Goal: Task Accomplishment & Management: Use online tool/utility

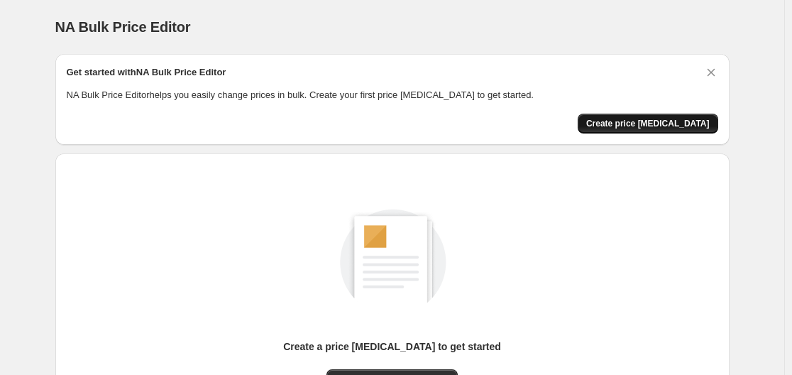
click at [660, 125] on span "Create price [MEDICAL_DATA]" at bounding box center [647, 123] width 123 height 11
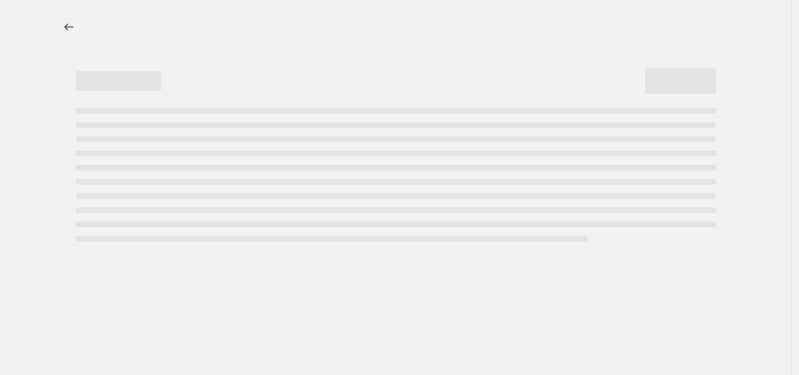
select select "percentage"
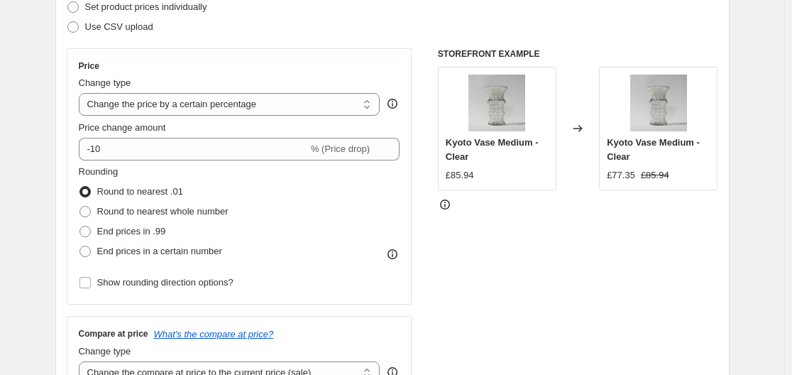
scroll to position [284, 0]
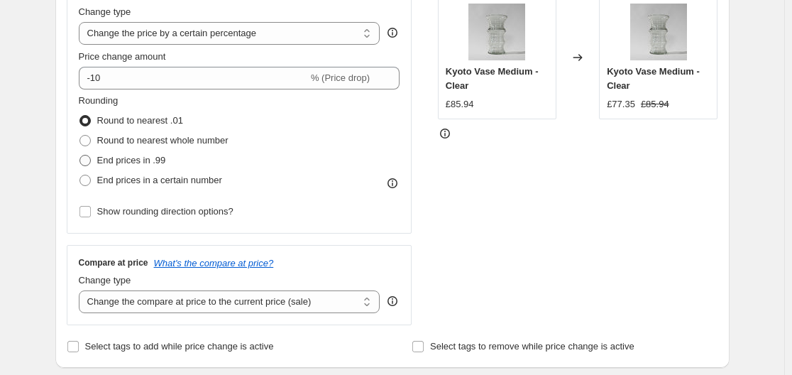
drag, startPoint x: 153, startPoint y: 163, endPoint x: 166, endPoint y: 173, distance: 16.2
click at [154, 163] on span "End prices in .99" at bounding box center [131, 160] width 69 height 11
click at [80, 155] on input "End prices in .99" at bounding box center [79, 155] width 1 height 1
radio input "true"
click at [250, 297] on select "Change the compare at price to the current price (sale) Change the compare at p…" at bounding box center [230, 301] width 302 height 23
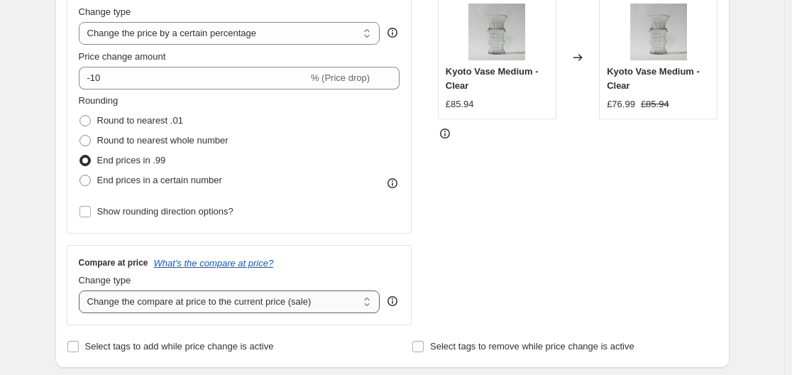
select select "remove"
click at [82, 290] on select "Change the compare at price to the current price (sale) Change the compare at p…" at bounding box center [230, 301] width 302 height 23
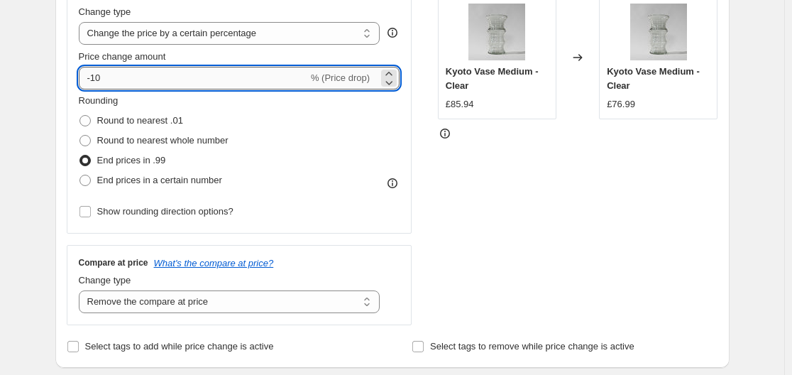
click at [154, 73] on input "-10" at bounding box center [193, 78] width 229 height 23
type input "-1"
type input "-5"
type input "-60"
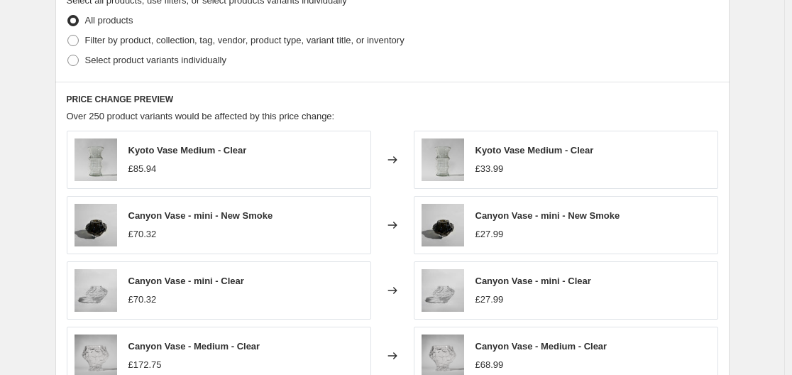
scroll to position [709, 0]
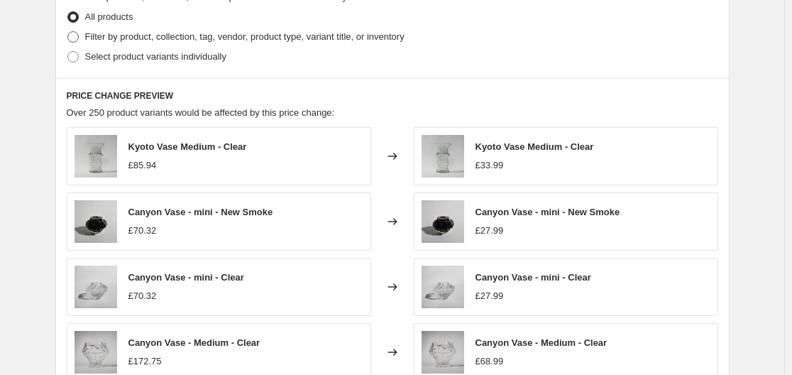
click at [118, 35] on span "Filter by product, collection, tag, vendor, product type, variant title, or inv…" at bounding box center [244, 36] width 319 height 11
click at [68, 32] on input "Filter by product, collection, tag, vendor, product type, variant title, or inv…" at bounding box center [67, 31] width 1 height 1
radio input "true"
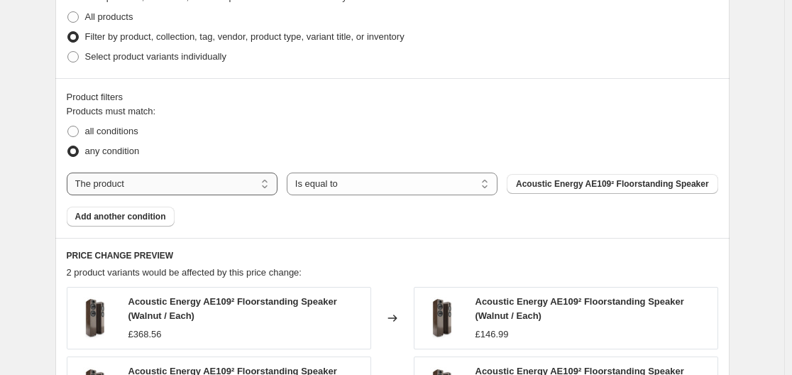
click at [138, 192] on select "The product The product's collection The product's tag The product's vendor The…" at bounding box center [172, 183] width 211 height 23
select select "vendor"
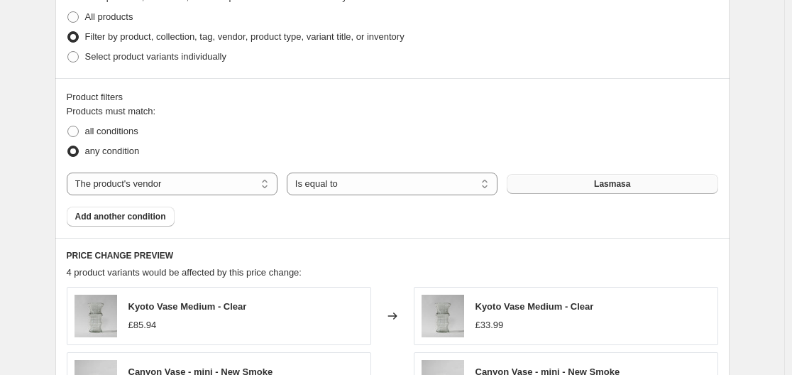
click at [600, 186] on span "Lasmasa" at bounding box center [612, 183] width 36 height 11
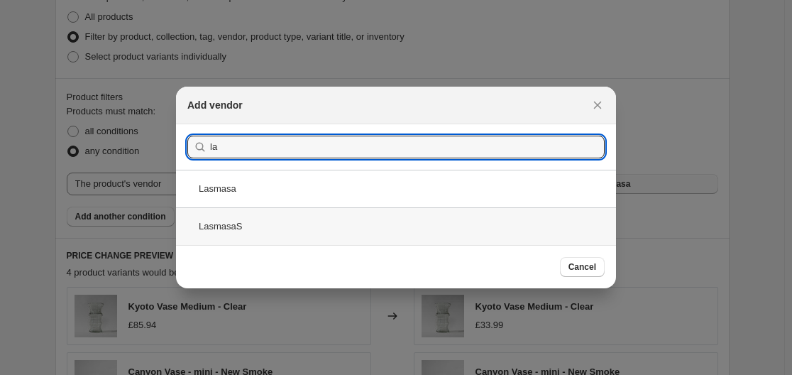
type input "la"
click at [275, 220] on div "LasmasaS" at bounding box center [396, 226] width 440 height 38
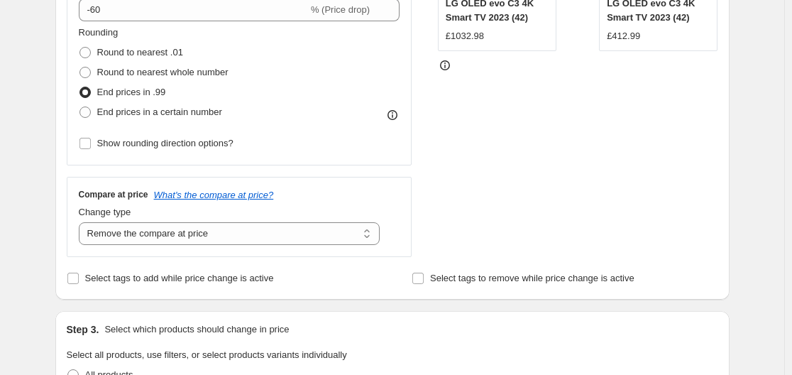
scroll to position [139, 0]
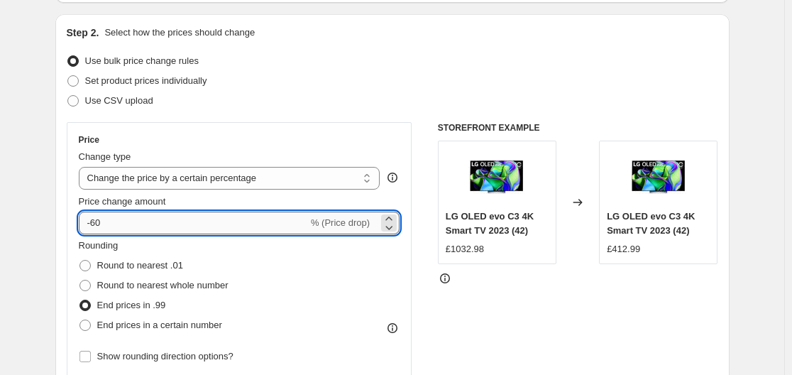
click at [170, 221] on input "-60" at bounding box center [193, 222] width 229 height 23
type input "-6"
type input "-55"
click at [457, 294] on div "STOREFRONT EXAMPLE LG OLED evo C3 4K Smart TV 2023 (42) £1032.98 Changed to LG …" at bounding box center [578, 296] width 280 height 348
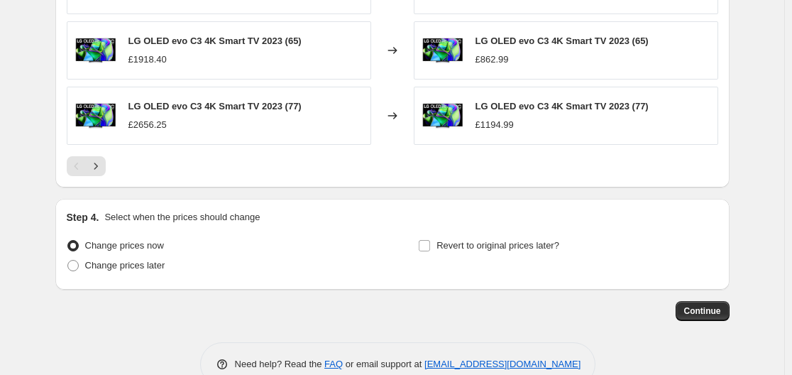
scroll to position [1203, 0]
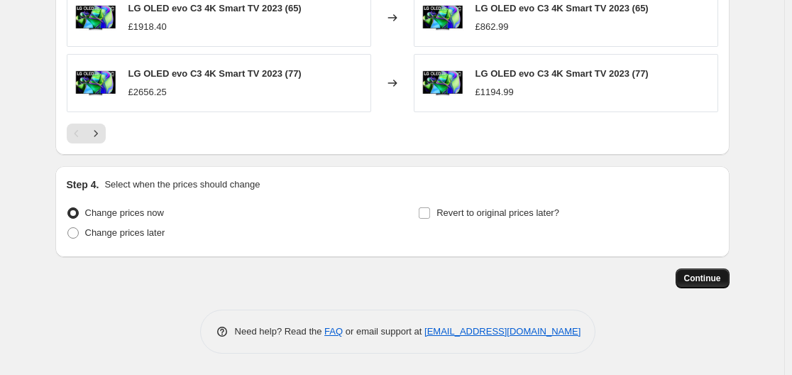
click at [686, 272] on span "Continue" at bounding box center [702, 277] width 37 height 11
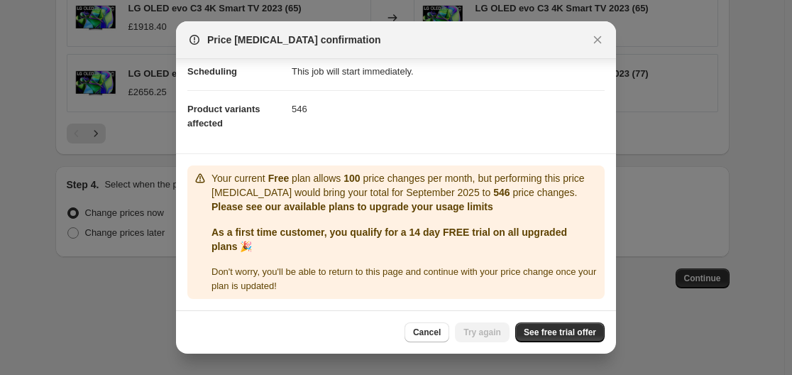
scroll to position [135, 0]
click at [578, 333] on span "See free trial offer" at bounding box center [560, 331] width 72 height 11
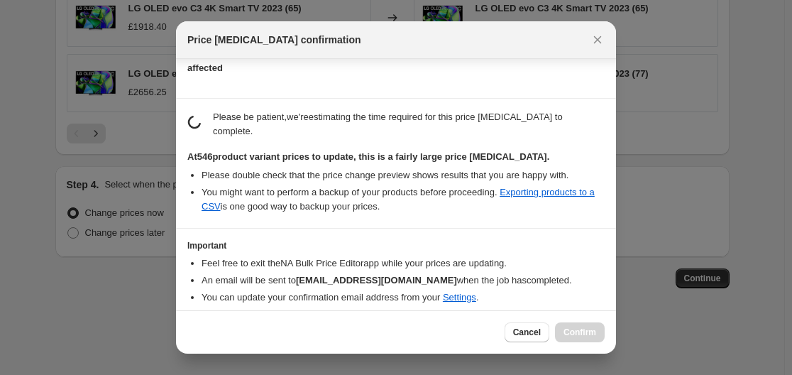
scroll to position [242, 0]
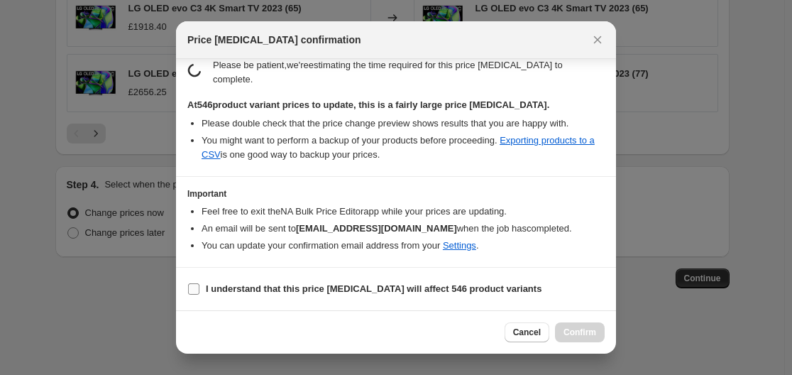
click at [282, 287] on b "I understand that this price change job will affect 546 product variants" at bounding box center [374, 288] width 336 height 11
click at [199, 287] on input "I understand that this price change job will affect 546 product variants" at bounding box center [193, 288] width 11 height 11
checkbox input "true"
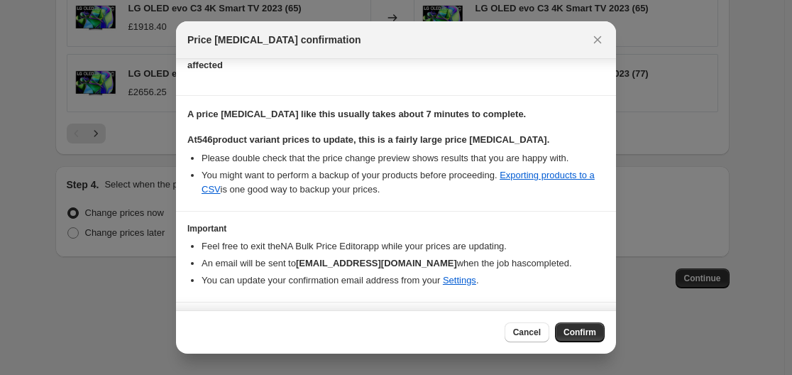
scroll to position [0, 0]
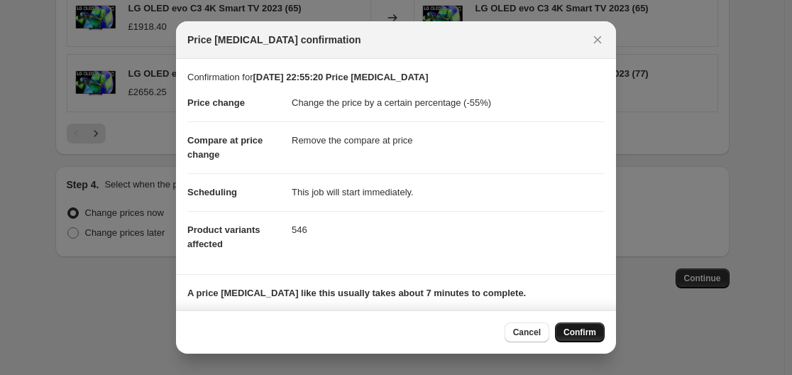
click at [587, 336] on span "Confirm" at bounding box center [579, 331] width 33 height 11
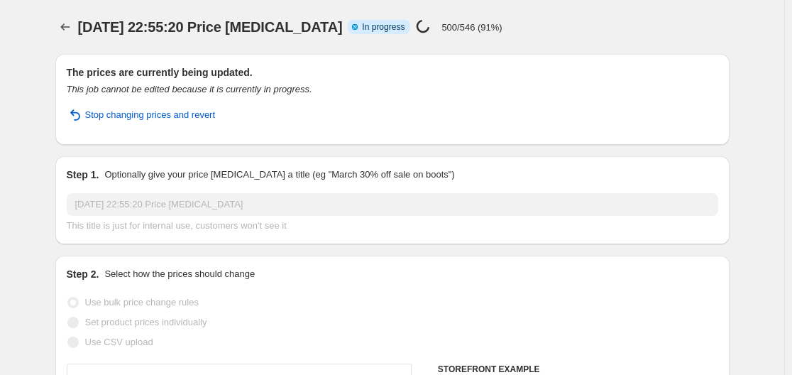
select select "percentage"
select select "remove"
select select "vendor"
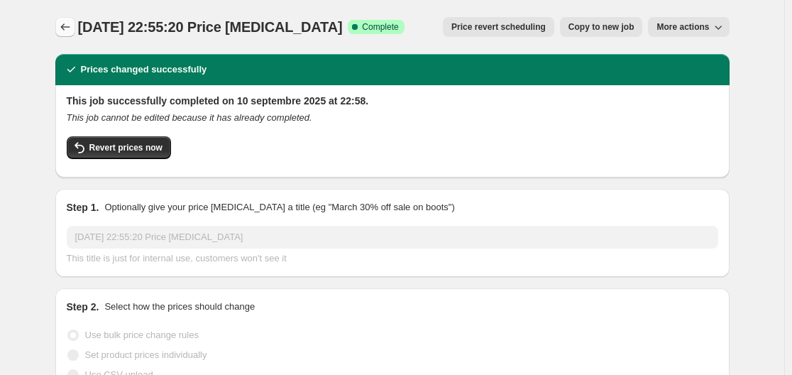
click at [72, 25] on icon "Price change jobs" at bounding box center [65, 27] width 14 height 14
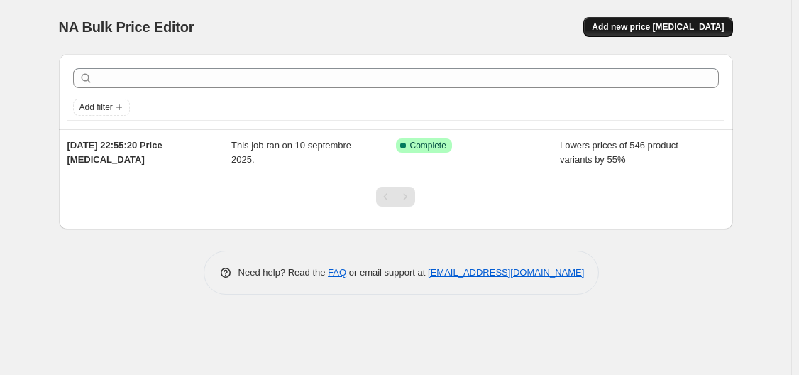
click at [637, 21] on button "Add new price change job" at bounding box center [657, 27] width 149 height 20
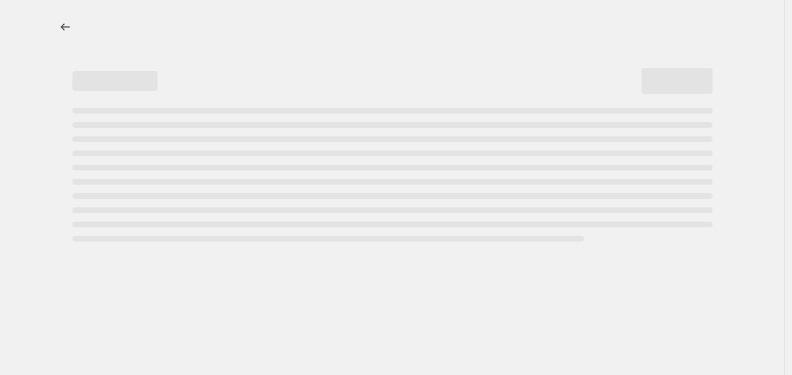
select select "percentage"
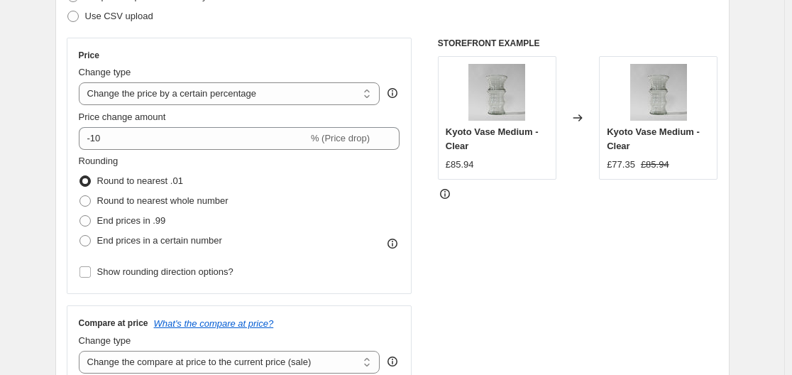
scroll to position [355, 0]
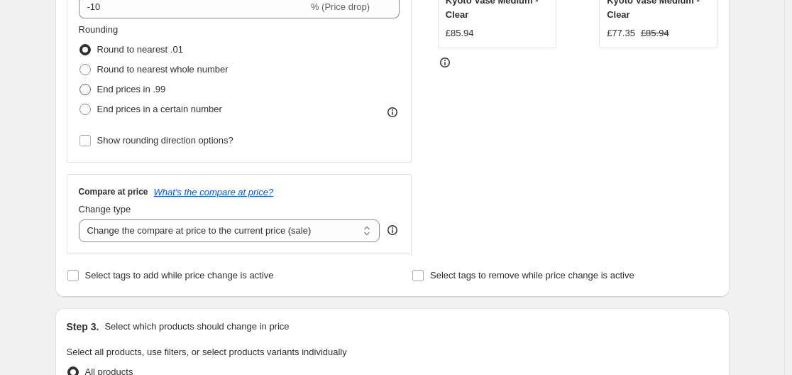
click at [126, 87] on span "End prices in .99" at bounding box center [131, 89] width 69 height 11
click at [80, 84] on input "End prices in .99" at bounding box center [79, 84] width 1 height 1
radio input "true"
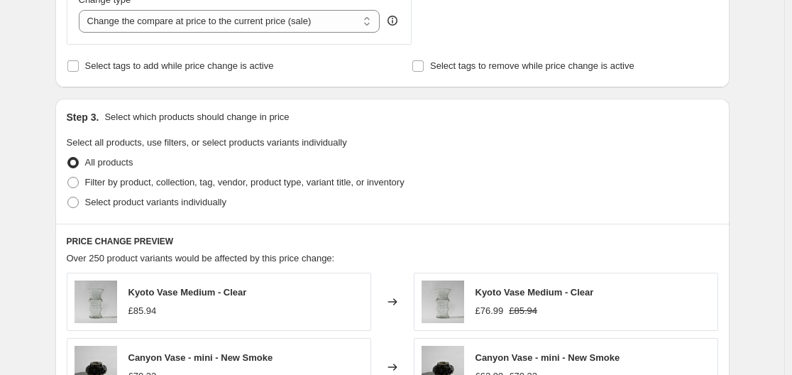
scroll to position [568, 0]
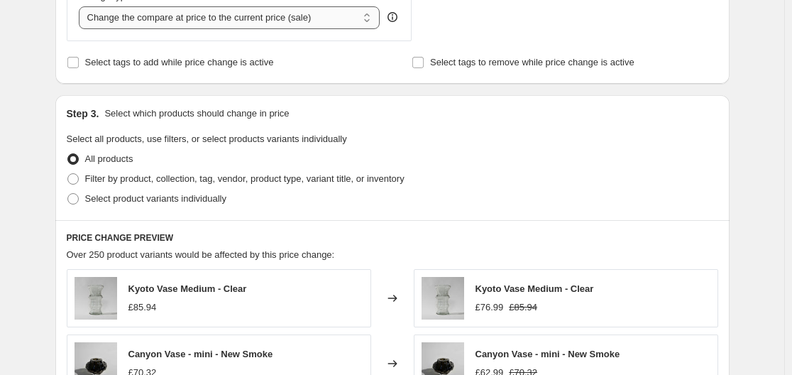
click at [184, 19] on select "Change the compare at price to the current price (sale) Change the compare at p…" at bounding box center [230, 17] width 302 height 23
select select "remove"
click at [82, 6] on select "Change the compare at price to the current price (sale) Change the compare at p…" at bounding box center [230, 17] width 302 height 23
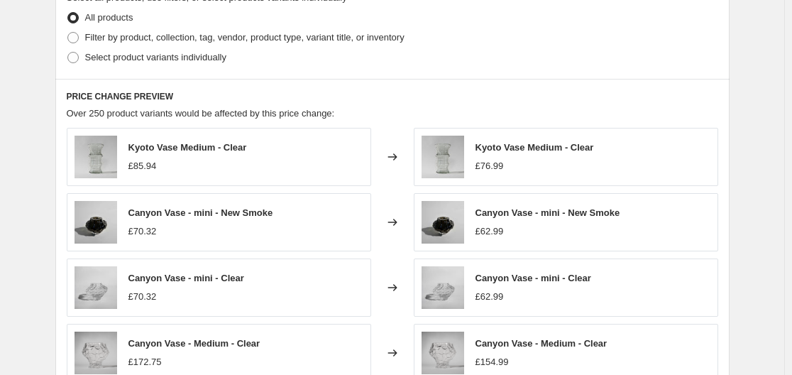
scroll to position [709, 0]
click at [164, 57] on span "Select product variants individually" at bounding box center [155, 56] width 141 height 11
click at [68, 52] on input "Select product variants individually" at bounding box center [67, 51] width 1 height 1
radio input "true"
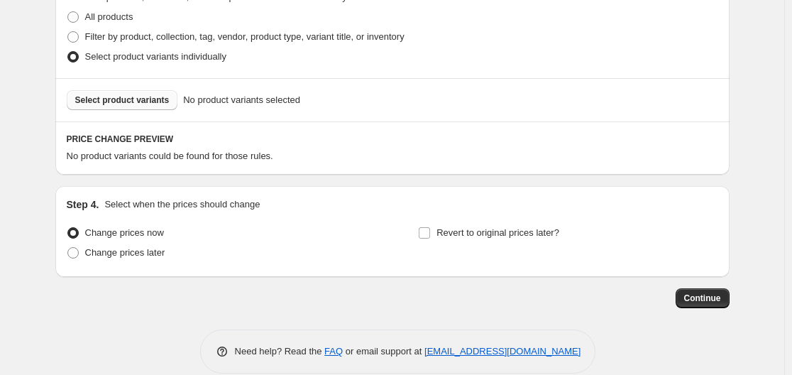
click at [131, 109] on button "Select product variants" at bounding box center [122, 100] width 111 height 20
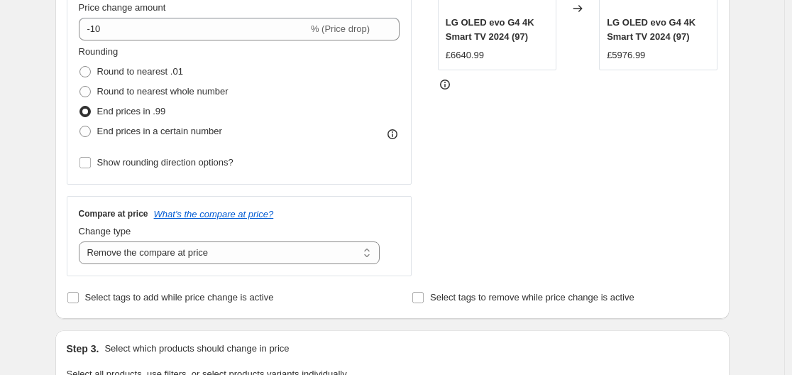
scroll to position [284, 0]
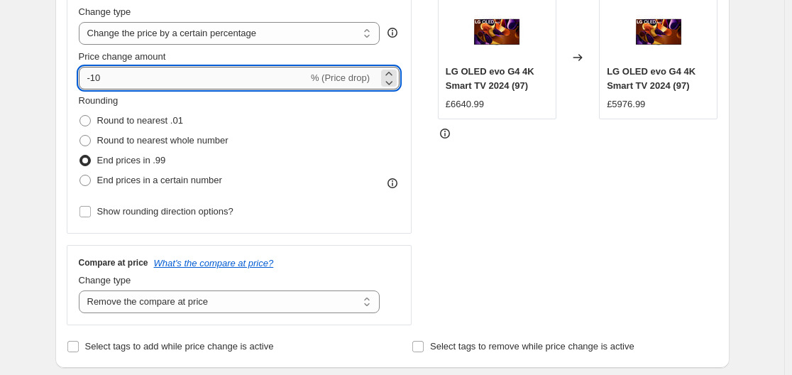
click at [134, 82] on input "-10" at bounding box center [193, 78] width 229 height 23
type input "-1"
type input "-5"
type input "-46"
click at [514, 188] on div "STOREFRONT EXAMPLE LG OLED evo G4 4K Smart TV 2024 (97) £6640.99 Changed to LG …" at bounding box center [578, 151] width 280 height 348
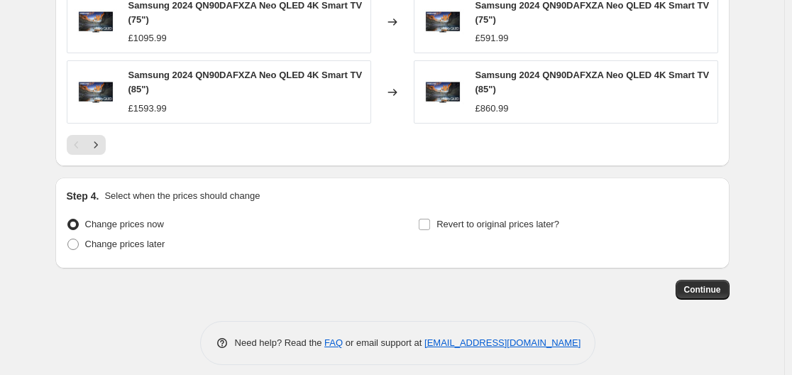
scroll to position [1096, 0]
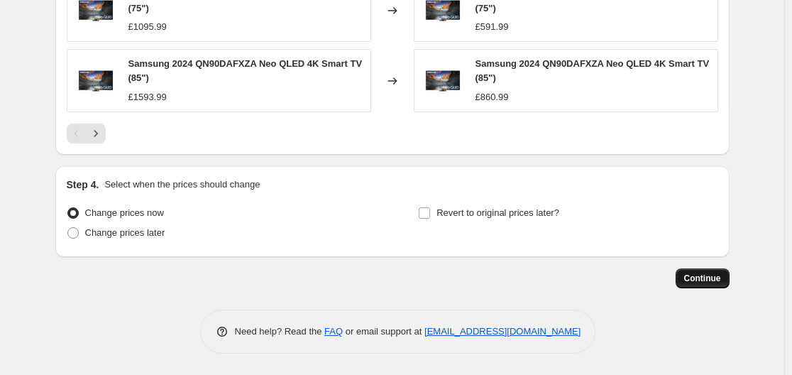
click at [684, 271] on button "Continue" at bounding box center [702, 278] width 54 height 20
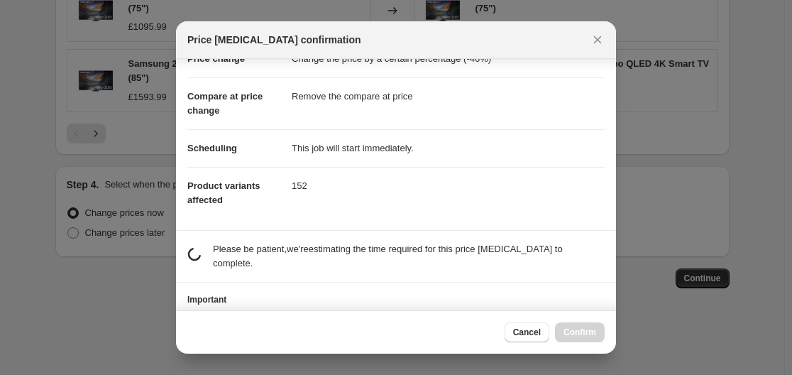
scroll to position [92, 0]
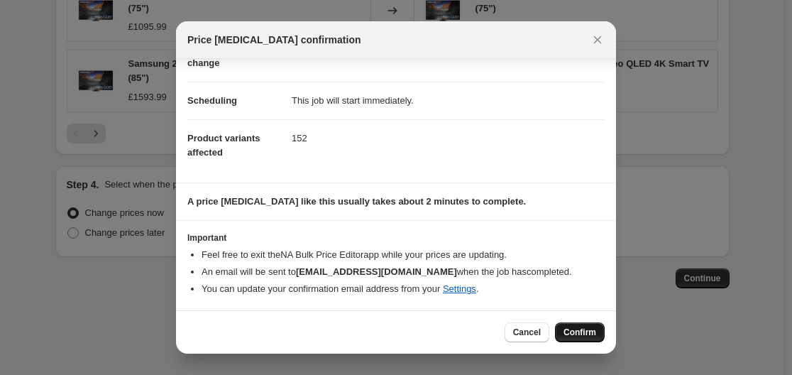
click at [591, 335] on span "Confirm" at bounding box center [579, 331] width 33 height 11
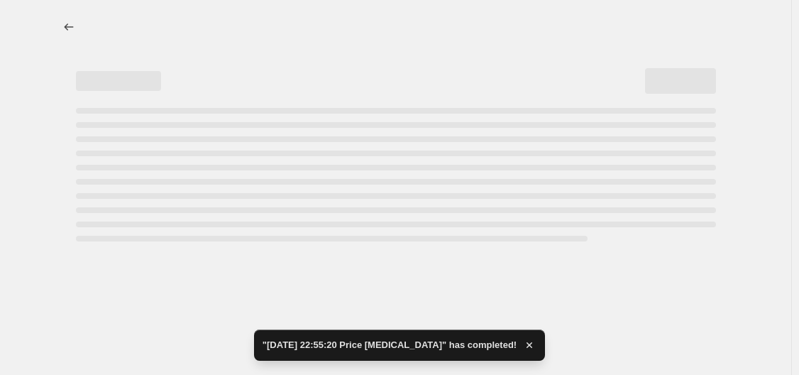
select select "percentage"
select select "remove"
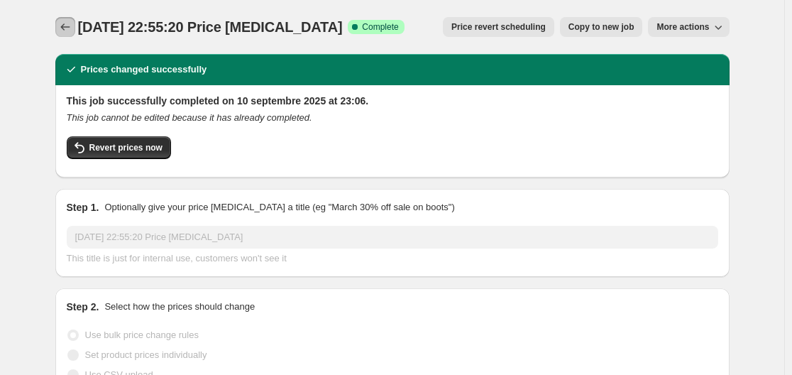
click at [66, 20] on button "Price change jobs" at bounding box center [65, 27] width 20 height 20
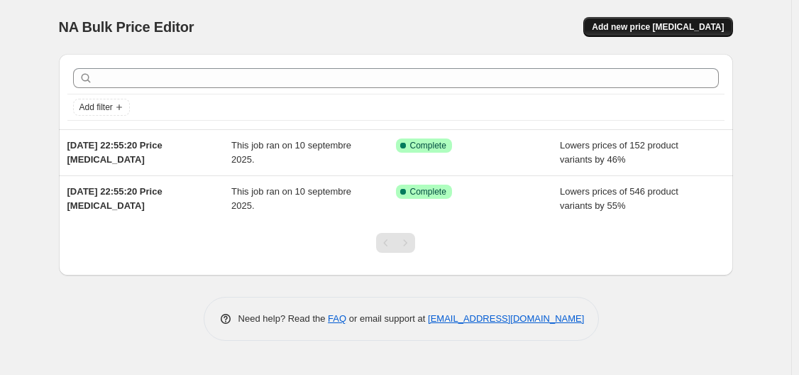
click at [632, 22] on span "Add new price change job" at bounding box center [658, 26] width 132 height 11
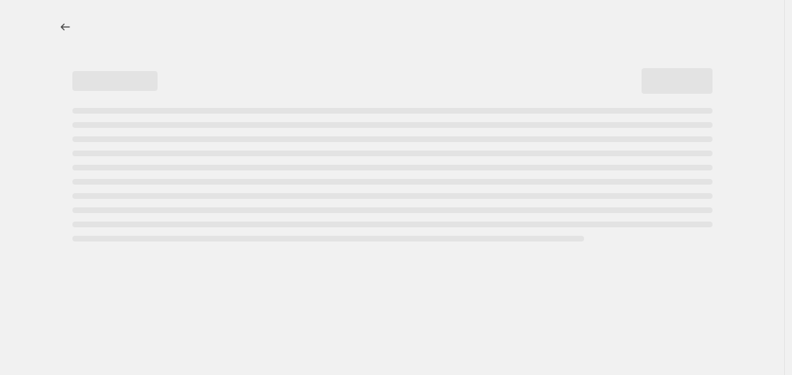
select select "percentage"
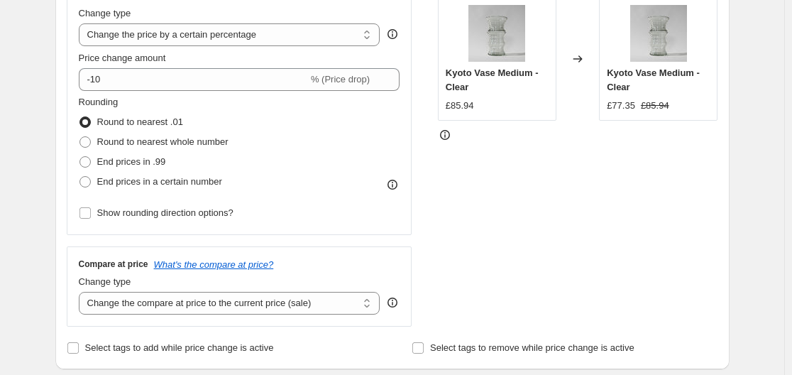
scroll to position [284, 0]
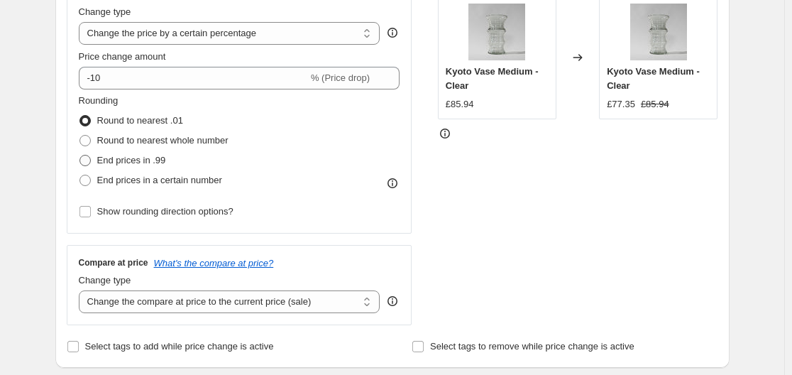
click at [132, 157] on span "End prices in .99" at bounding box center [131, 160] width 69 height 11
click at [80, 155] on input "End prices in .99" at bounding box center [79, 155] width 1 height 1
radio input "true"
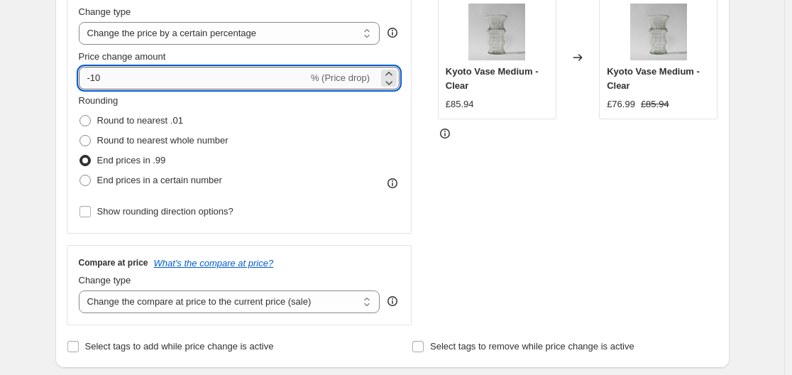
click at [132, 77] on input "-10" at bounding box center [193, 78] width 229 height 23
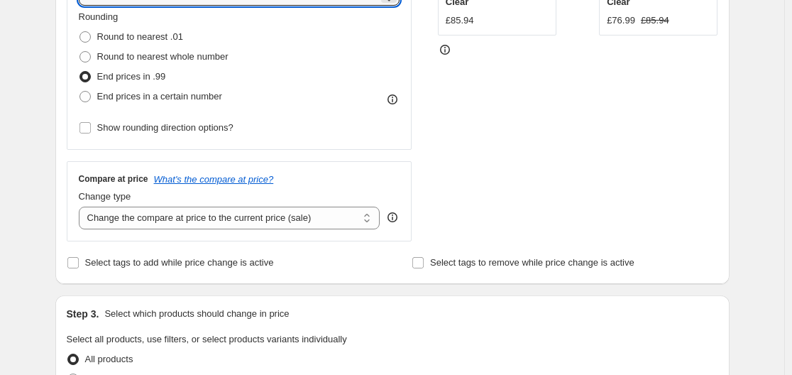
scroll to position [426, 0]
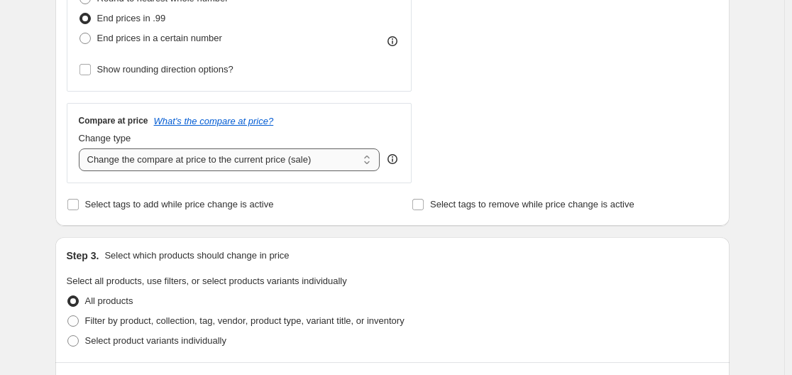
click at [198, 154] on select "Change the compare at price to the current price (sale) Change the compare at p…" at bounding box center [230, 159] width 302 height 23
select select "remove"
click at [82, 148] on select "Change the compare at price to the current price (sale) Change the compare at p…" at bounding box center [230, 159] width 302 height 23
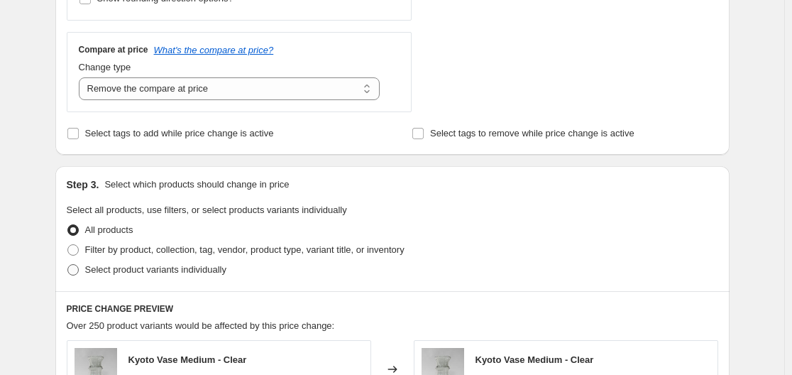
click at [160, 270] on span "Select product variants individually" at bounding box center [155, 269] width 141 height 11
click at [68, 265] on input "Select product variants individually" at bounding box center [67, 264] width 1 height 1
radio input "true"
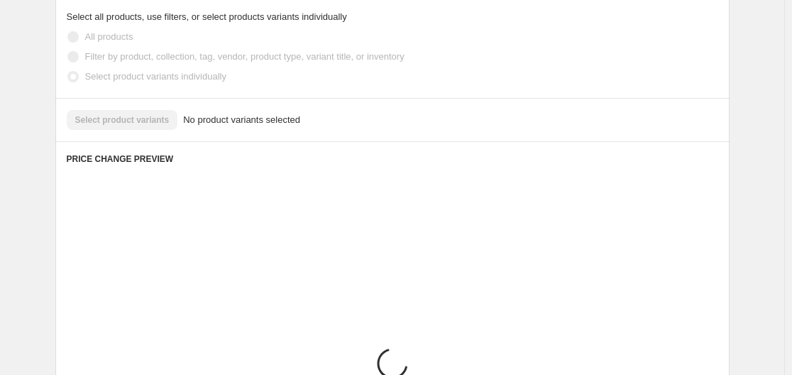
scroll to position [709, 0]
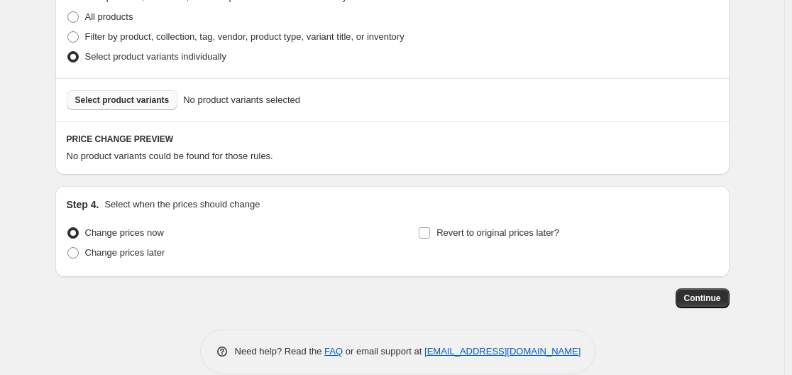
click at [148, 107] on button "Select product variants" at bounding box center [122, 100] width 111 height 20
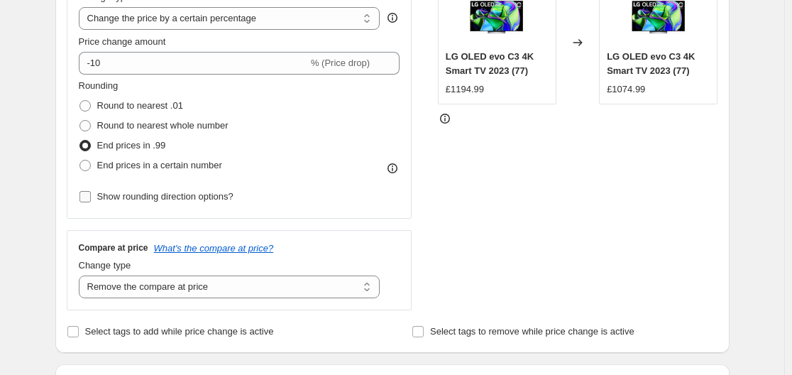
scroll to position [213, 0]
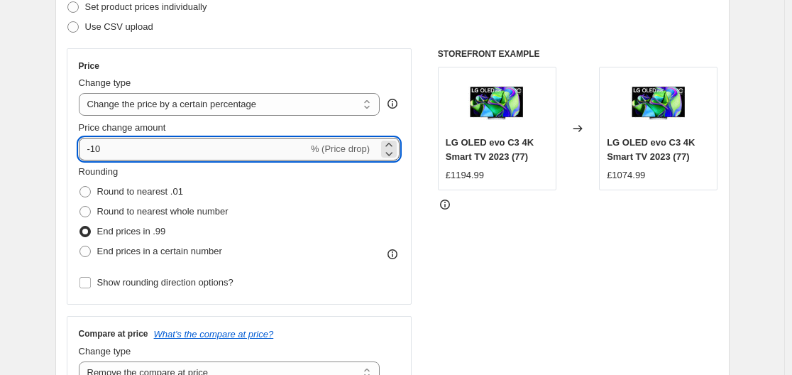
click at [153, 140] on input "-10" at bounding box center [193, 149] width 229 height 23
type input "-1"
type input "-30"
click at [494, 267] on div "STOREFRONT EXAMPLE LG OLED evo C3 4K Smart TV 2023 (77) £1194.99 Changed to LG …" at bounding box center [578, 222] width 280 height 348
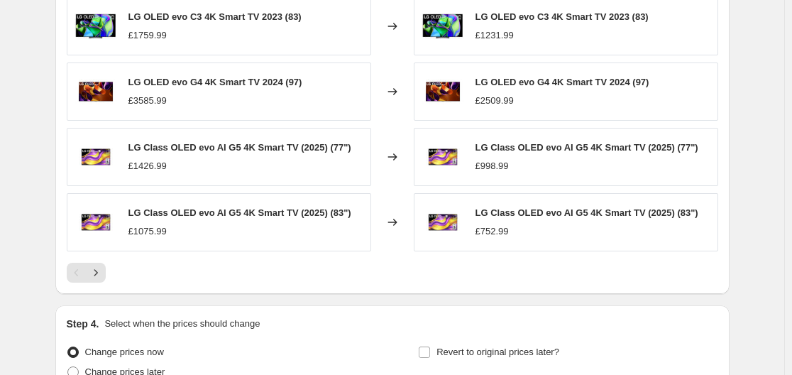
scroll to position [1087, 0]
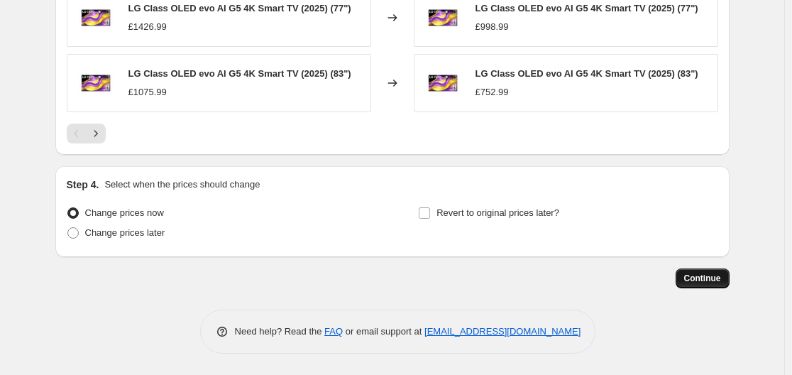
click at [705, 276] on span "Continue" at bounding box center [702, 277] width 37 height 11
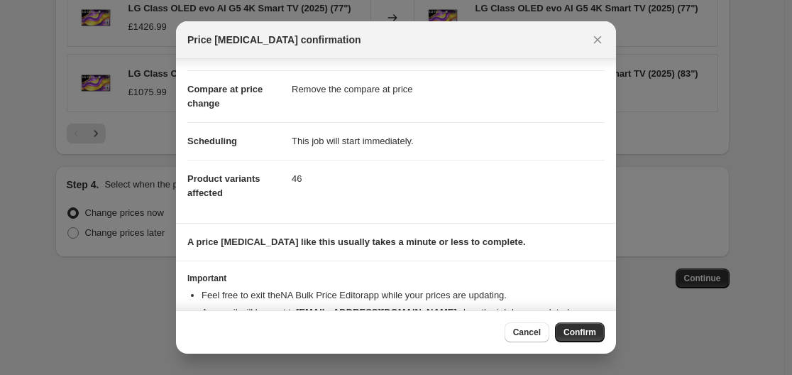
scroll to position [92, 0]
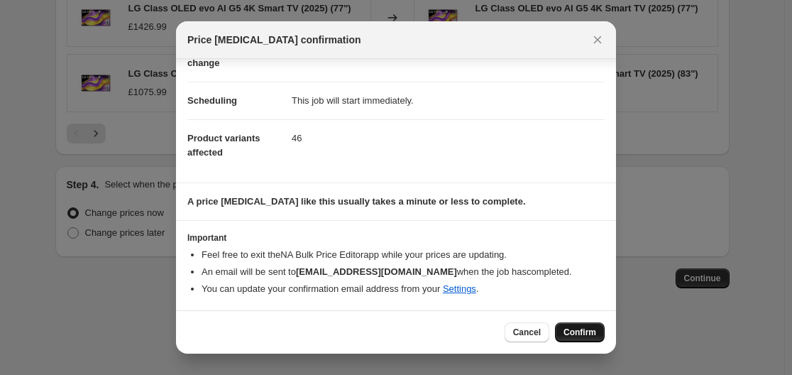
click at [597, 331] on button "Confirm" at bounding box center [580, 332] width 50 height 20
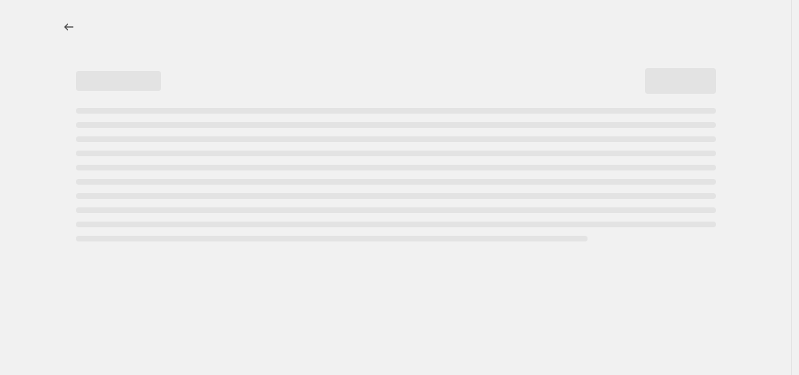
select select "percentage"
select select "remove"
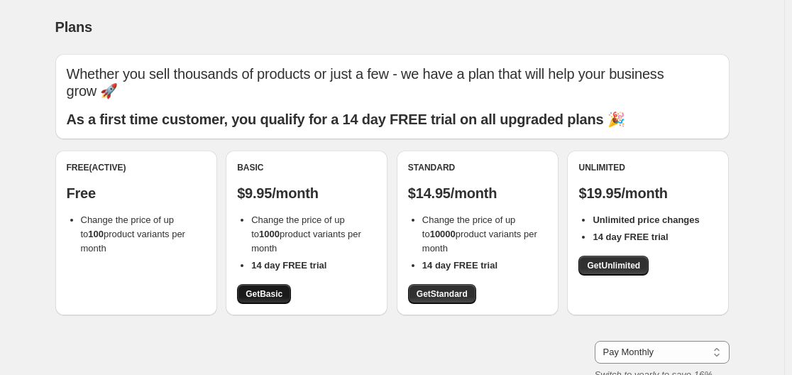
click at [273, 293] on span "Get Basic" at bounding box center [263, 293] width 37 height 11
